Goal: Information Seeking & Learning: Learn about a topic

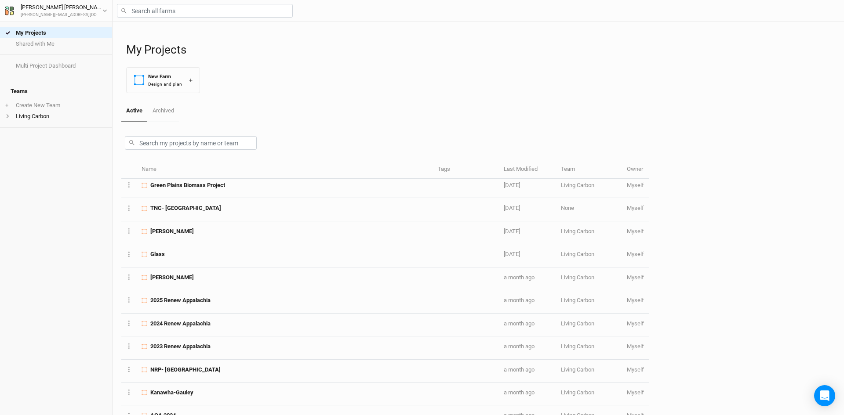
scroll to position [88, 0]
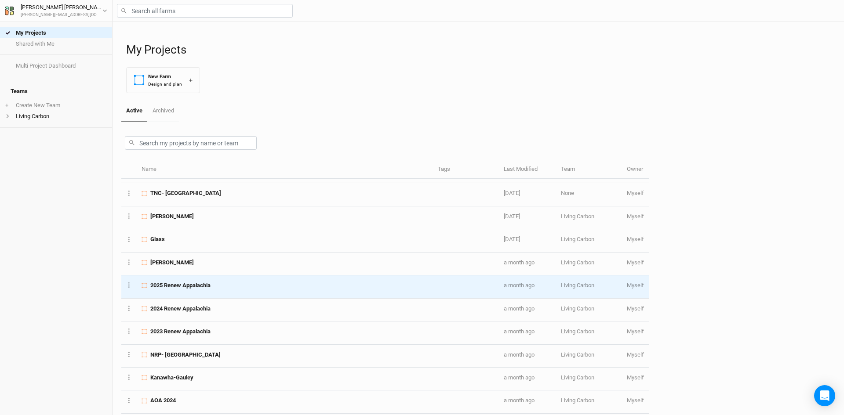
click at [249, 287] on div "2025 Renew Appalachia" at bounding box center [285, 286] width 286 height 8
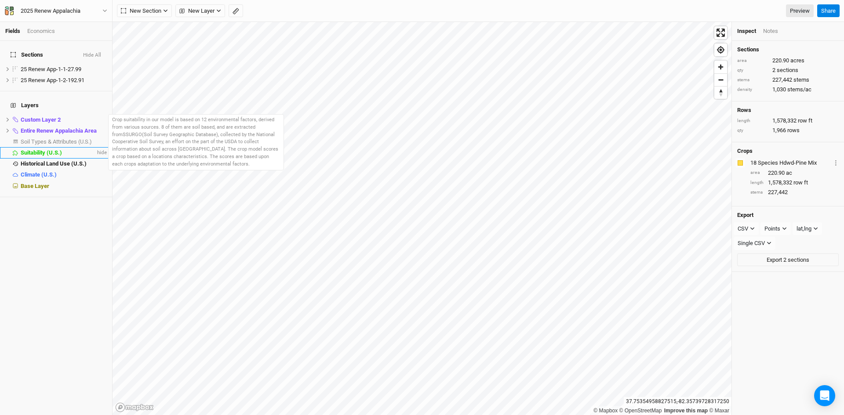
click at [53, 149] on span "Suitability (U.S.)" at bounding box center [41, 152] width 41 height 7
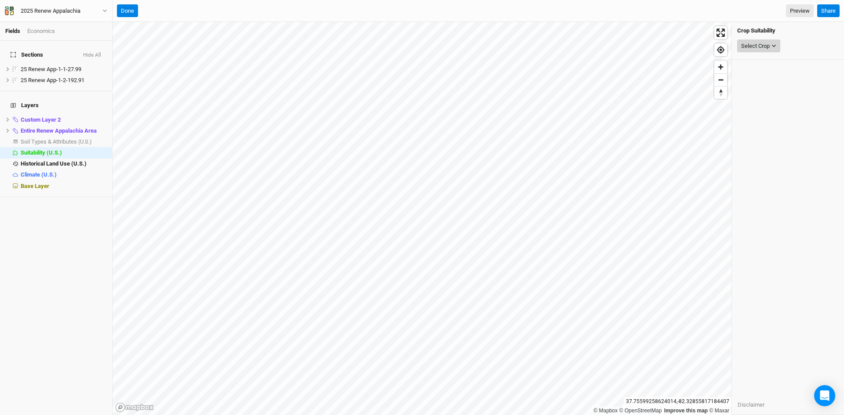
click at [773, 45] on icon "button" at bounding box center [774, 46] width 4 height 3
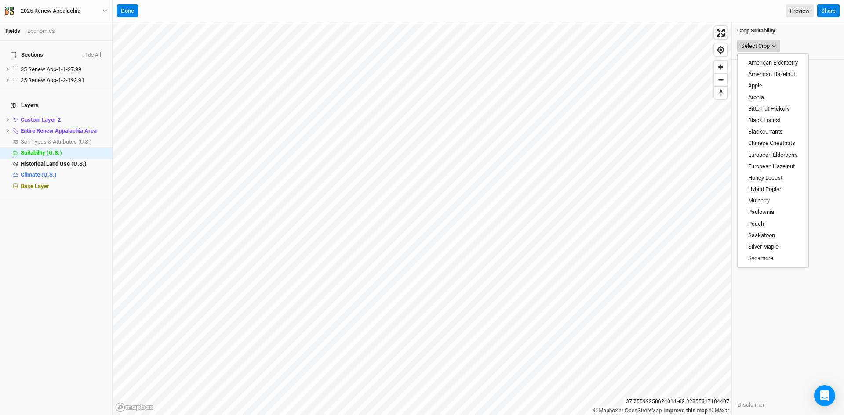
click at [773, 45] on icon "button" at bounding box center [774, 46] width 5 height 5
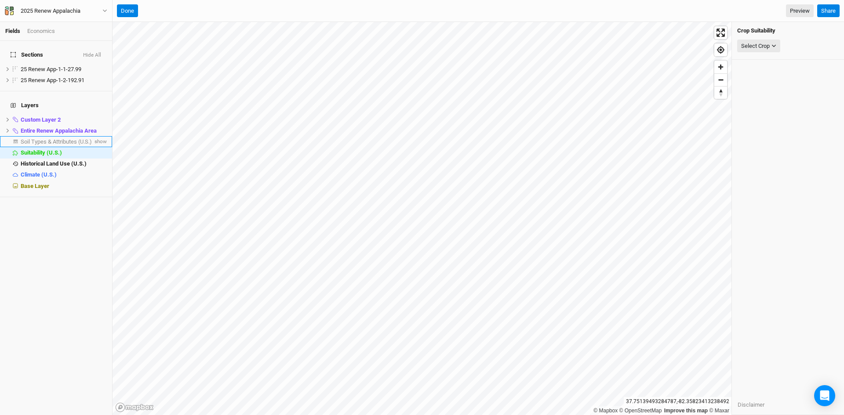
click at [70, 138] on span "Soil Types & Attributes (U.S.)" at bounding box center [56, 141] width 71 height 7
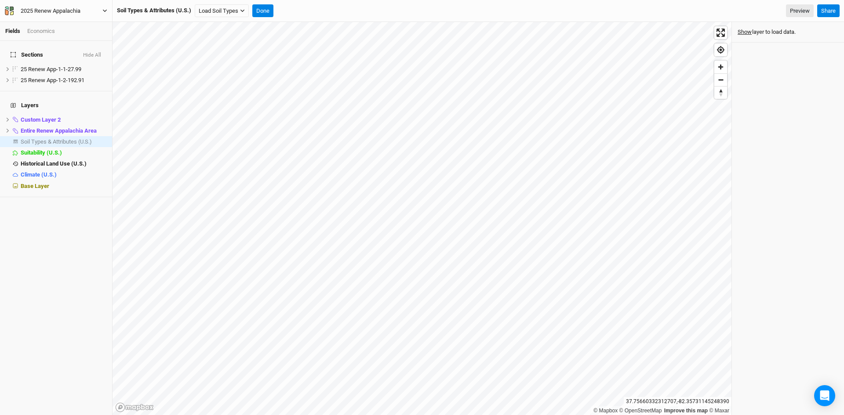
click at [104, 9] on icon "button" at bounding box center [104, 10] width 5 height 5
click at [77, 21] on button "Back" at bounding box center [72, 24] width 69 height 11
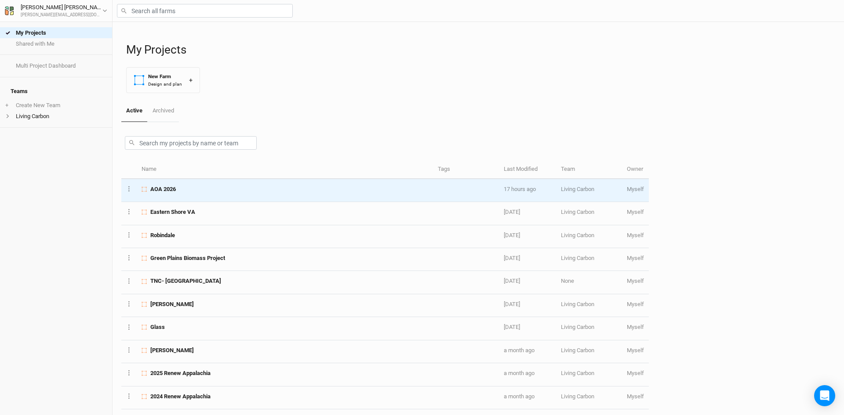
click at [213, 190] on div "AOA 2026" at bounding box center [285, 190] width 286 height 8
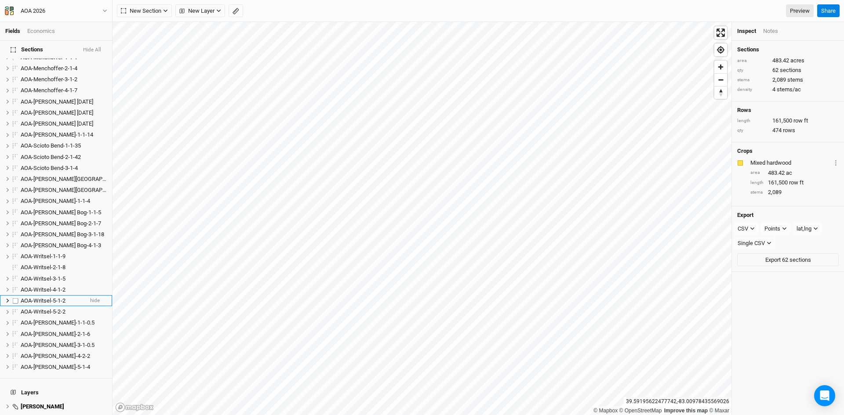
scroll to position [703, 0]
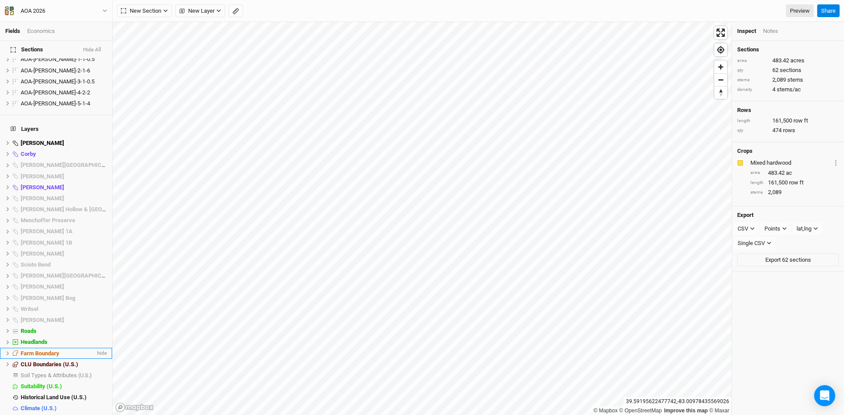
click at [7, 351] on icon at bounding box center [7, 353] width 5 height 5
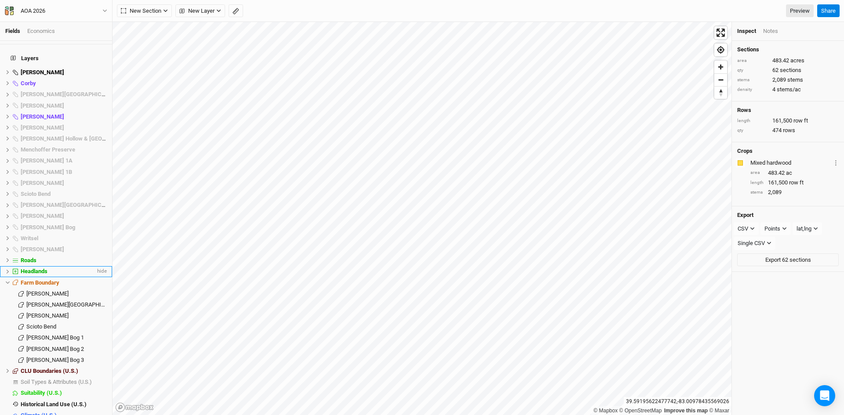
scroll to position [780, 0]
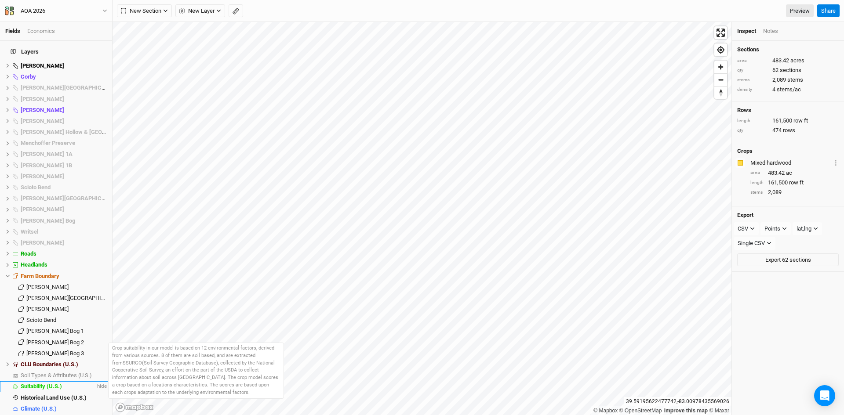
click at [38, 382] on li "Suitability (U.S.) hide" at bounding box center [56, 387] width 112 height 11
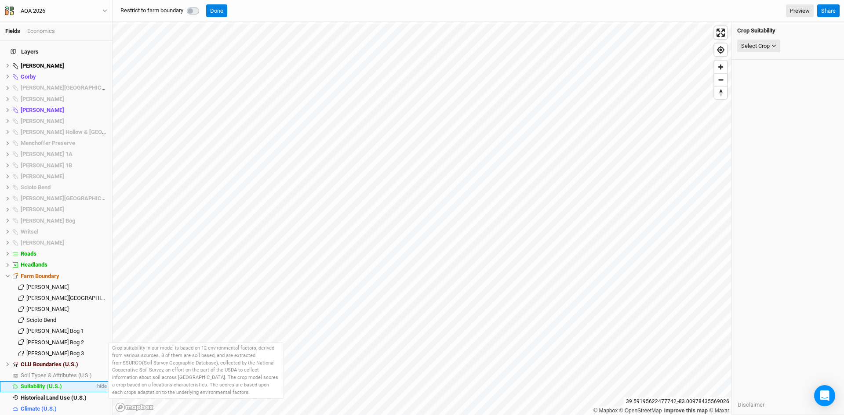
click at [36, 383] on span "Suitability (U.S.)" at bounding box center [41, 386] width 41 height 7
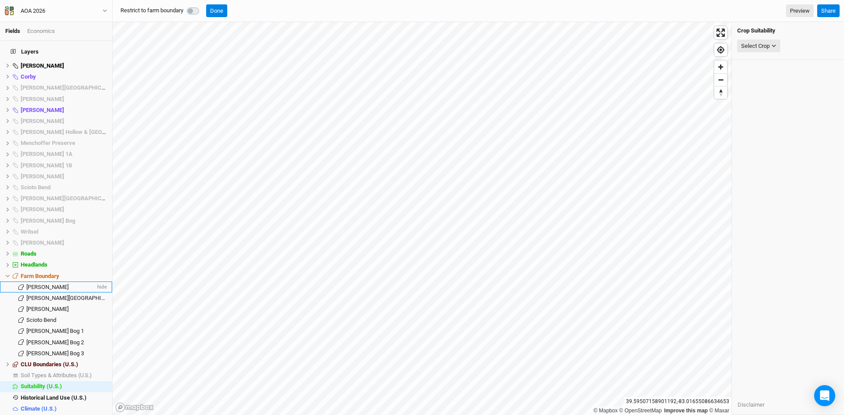
click at [56, 284] on span "[PERSON_NAME]" at bounding box center [47, 287] width 42 height 7
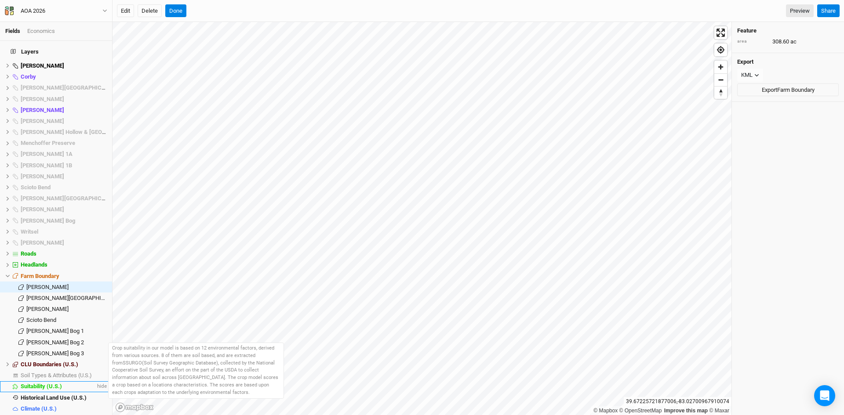
click at [45, 383] on span "Suitability (U.S.)" at bounding box center [41, 386] width 41 height 7
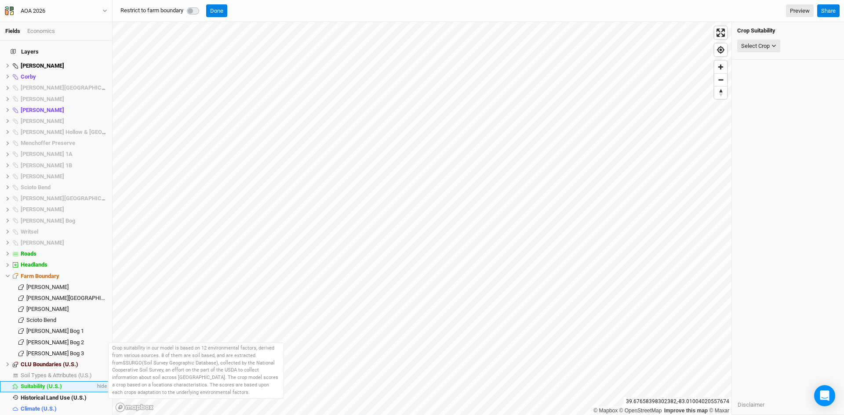
click at [39, 383] on span "Suitability (U.S.)" at bounding box center [41, 386] width 41 height 7
click at [41, 383] on span "Suitability (U.S.)" at bounding box center [41, 386] width 41 height 7
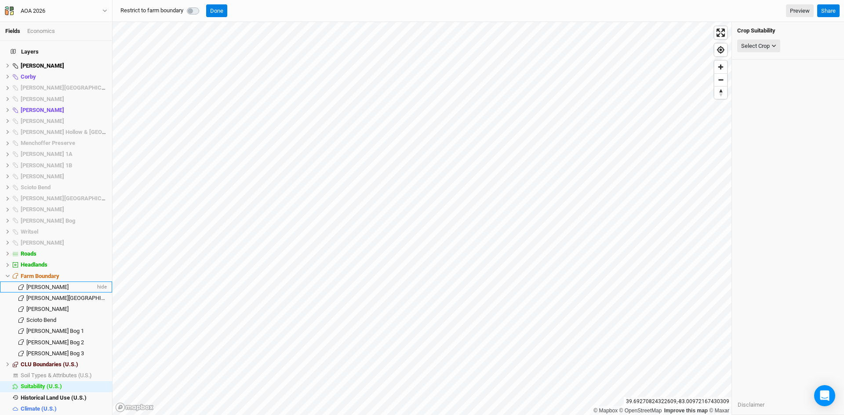
click at [44, 284] on span "[PERSON_NAME]" at bounding box center [47, 287] width 42 height 7
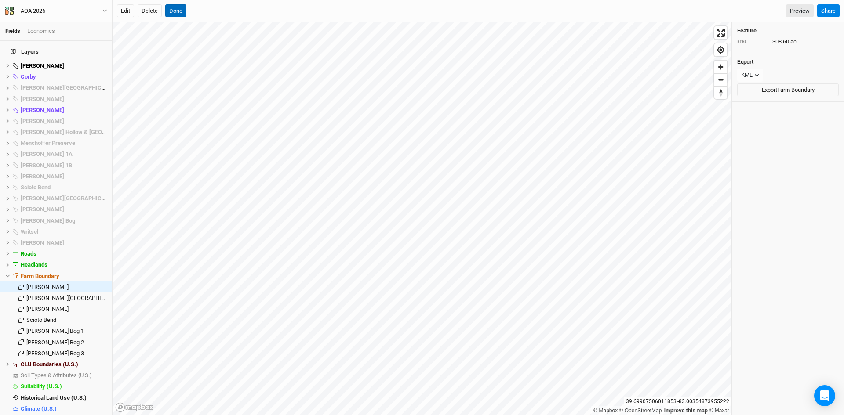
click at [179, 9] on button "Done" at bounding box center [175, 10] width 21 height 13
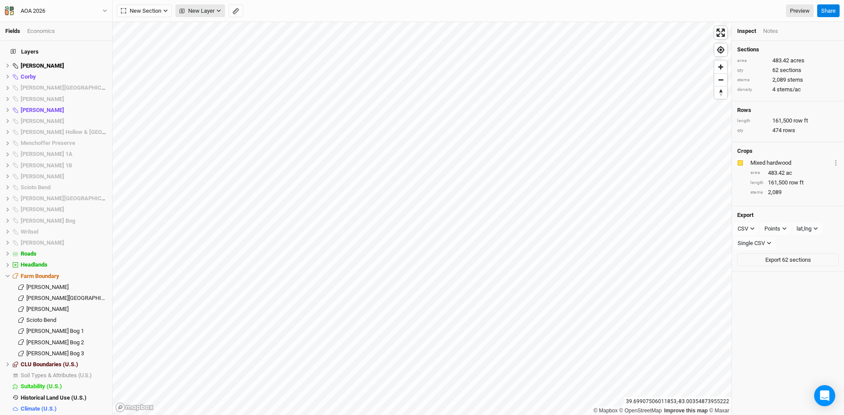
click at [220, 8] on button "New Layer" at bounding box center [200, 10] width 50 height 13
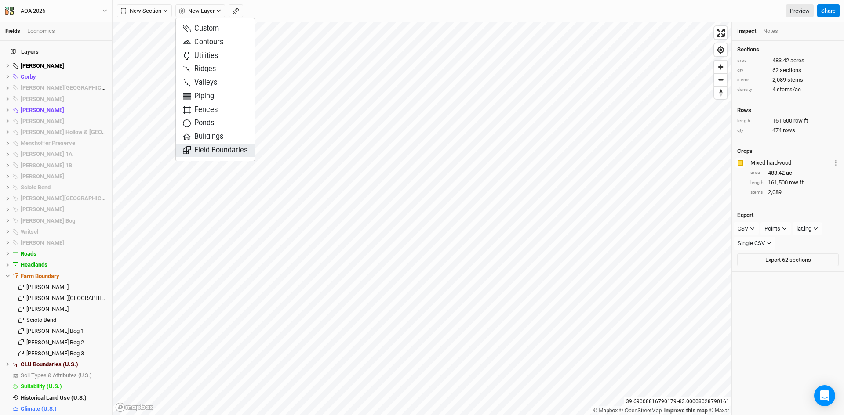
click at [212, 153] on span "Field Boundaries" at bounding box center [215, 151] width 65 height 10
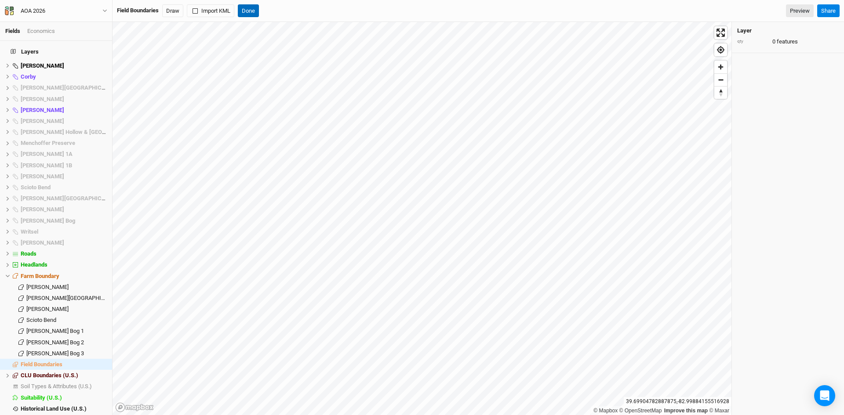
click at [253, 12] on button "Done" at bounding box center [248, 10] width 21 height 13
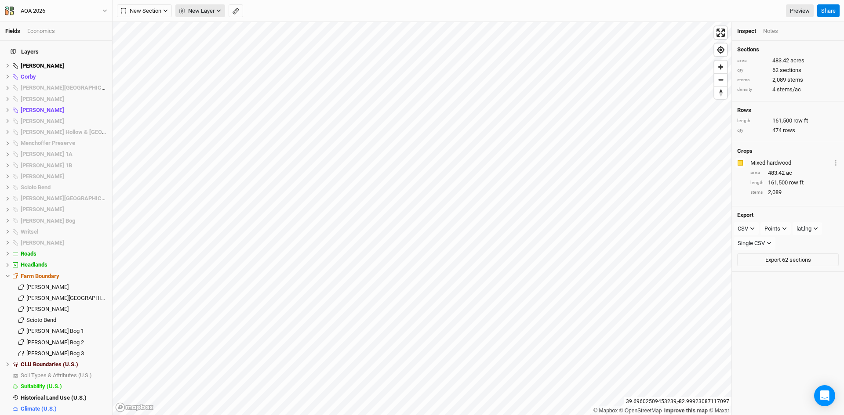
click at [206, 6] on button "New Layer" at bounding box center [200, 10] width 50 height 13
click at [216, 11] on icon "button" at bounding box center [218, 10] width 5 height 5
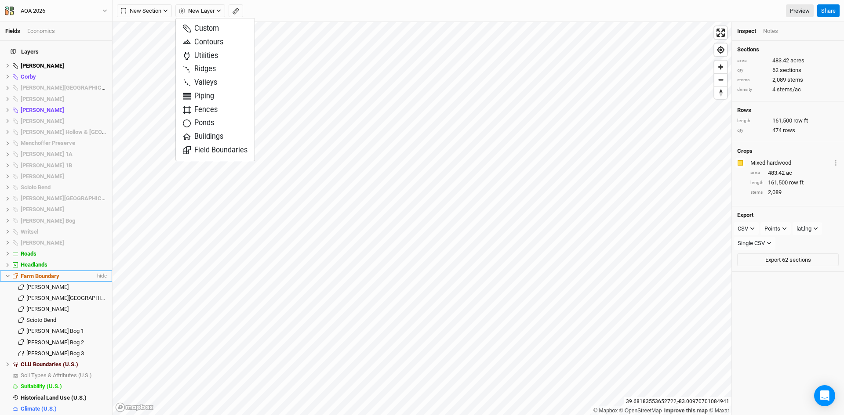
click at [7, 274] on icon at bounding box center [7, 276] width 5 height 5
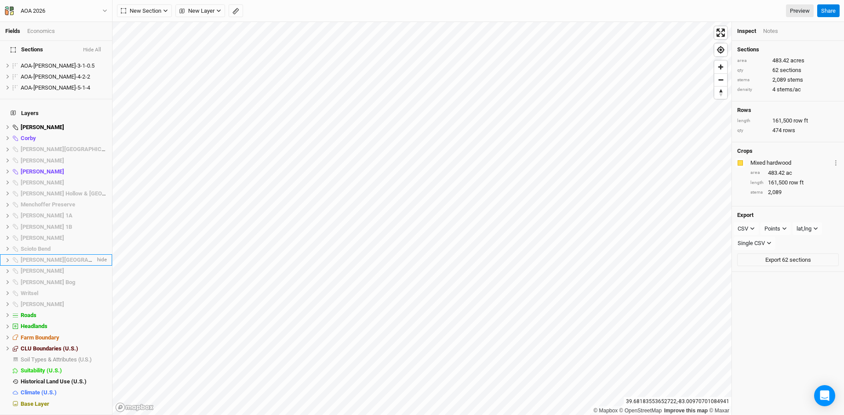
scroll to position [703, 0]
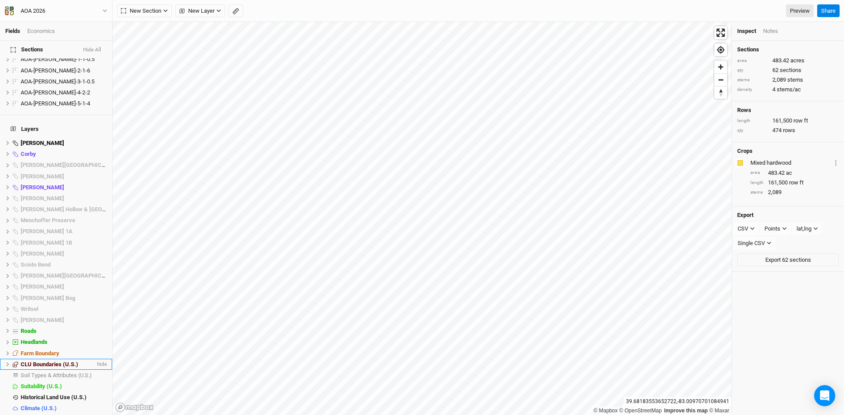
click at [33, 361] on span "CLU Boundaries (U.S.)" at bounding box center [50, 364] width 58 height 7
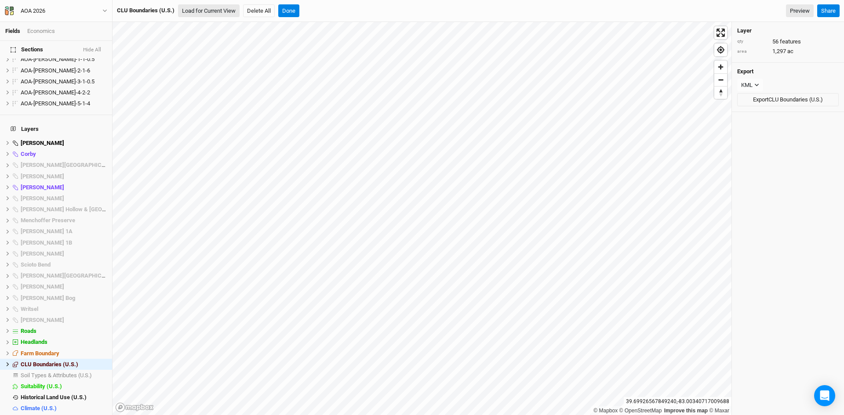
click at [213, 8] on button "Load for Current View" at bounding box center [209, 10] width 62 height 13
click at [56, 361] on span "CLU Boundaries (U.S.)" at bounding box center [50, 364] width 58 height 7
click at [7, 363] on icon at bounding box center [8, 365] width 3 height 4
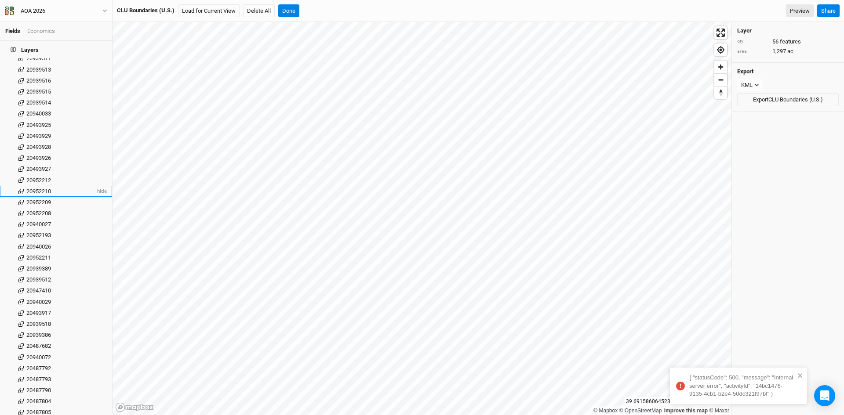
scroll to position [795, 0]
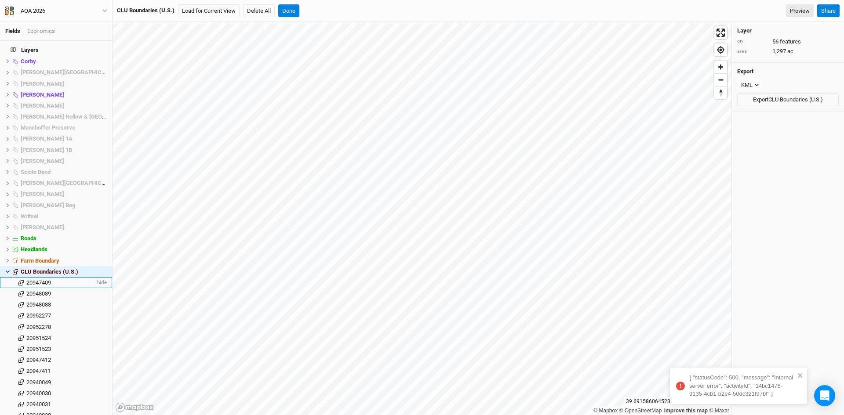
click at [37, 280] on span "20947409" at bounding box center [38, 283] width 25 height 7
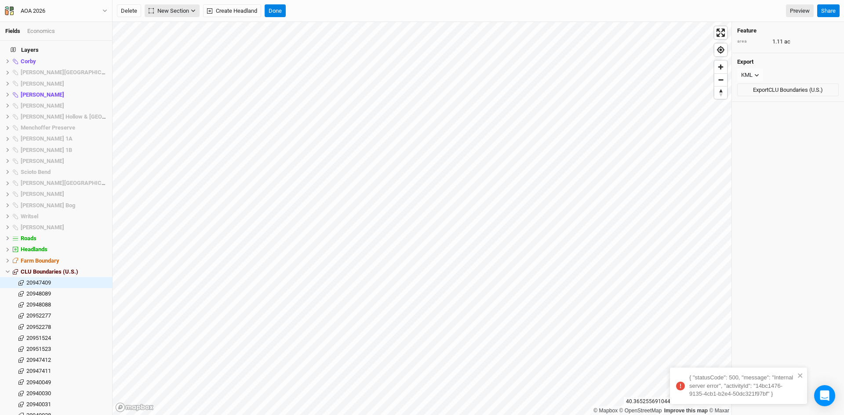
click at [192, 8] on button "New Section" at bounding box center [172, 10] width 55 height 13
click at [336, 5] on div "Delete New Section Create Headland Done Preview" at bounding box center [465, 10] width 697 height 13
click at [274, 9] on button "Done" at bounding box center [275, 10] width 21 height 13
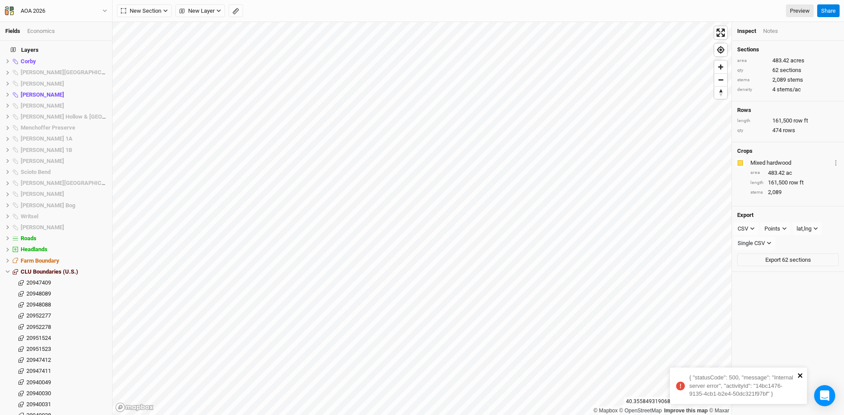
click at [799, 375] on icon "close" at bounding box center [800, 376] width 4 height 4
